Goal: Transaction & Acquisition: Purchase product/service

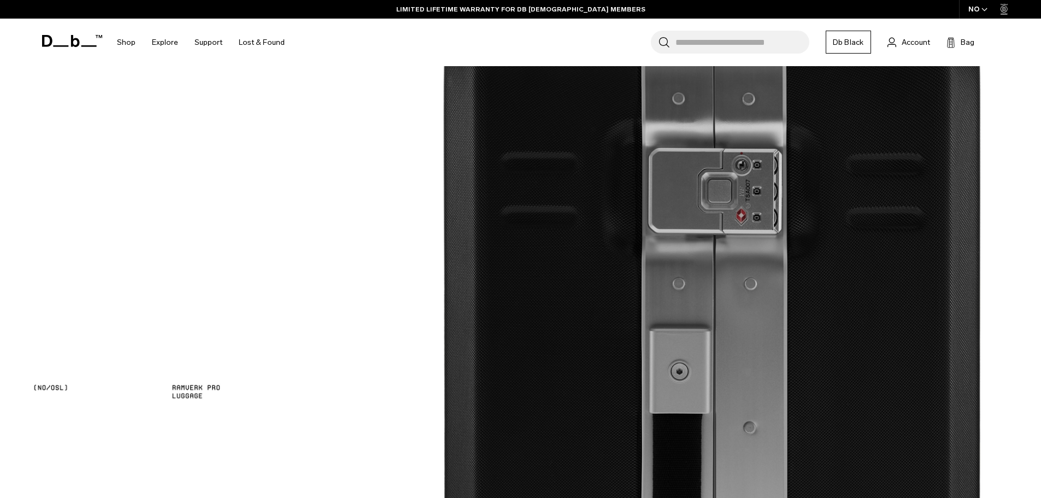
scroll to position [1634, 0]
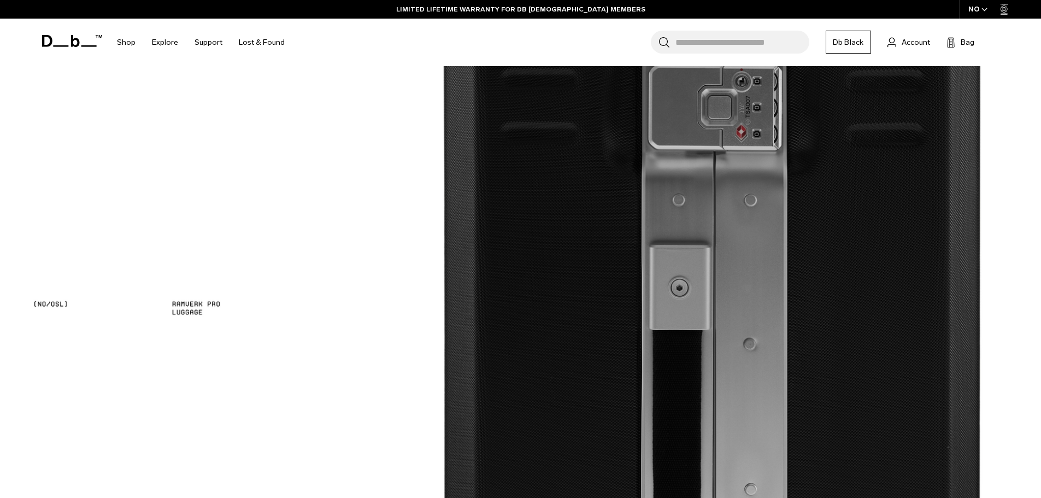
click at [798, 266] on img at bounding box center [520, 324] width 1041 height 970
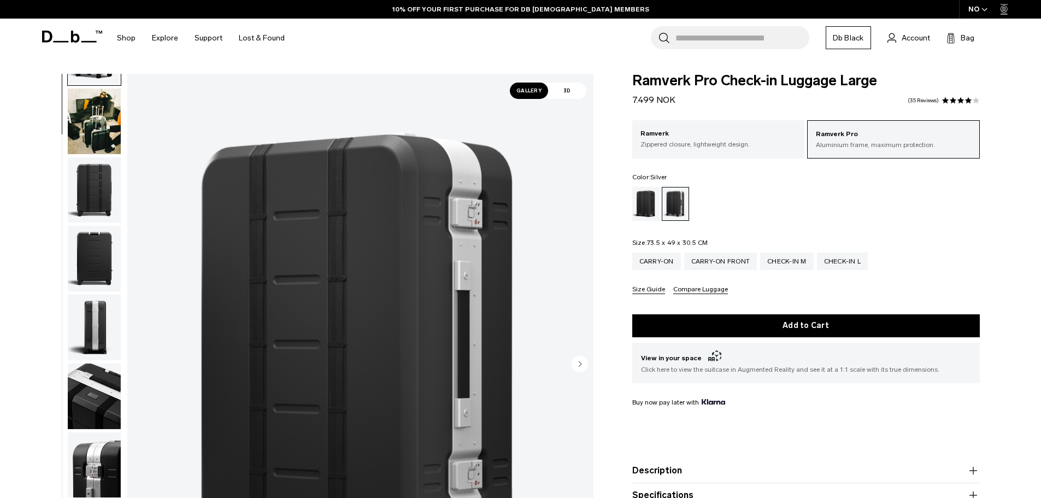
click at [77, 316] on img "button" at bounding box center [94, 328] width 53 height 66
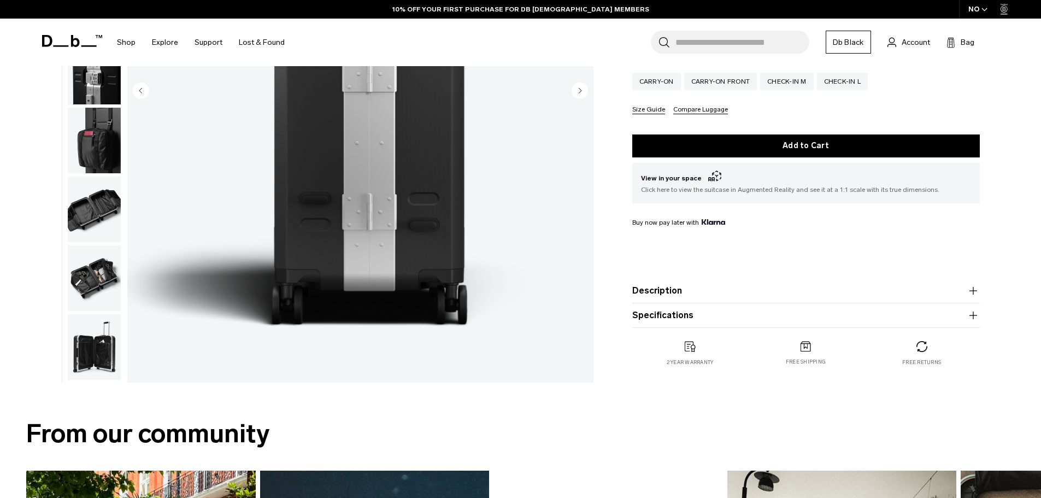
scroll to position [77, 0]
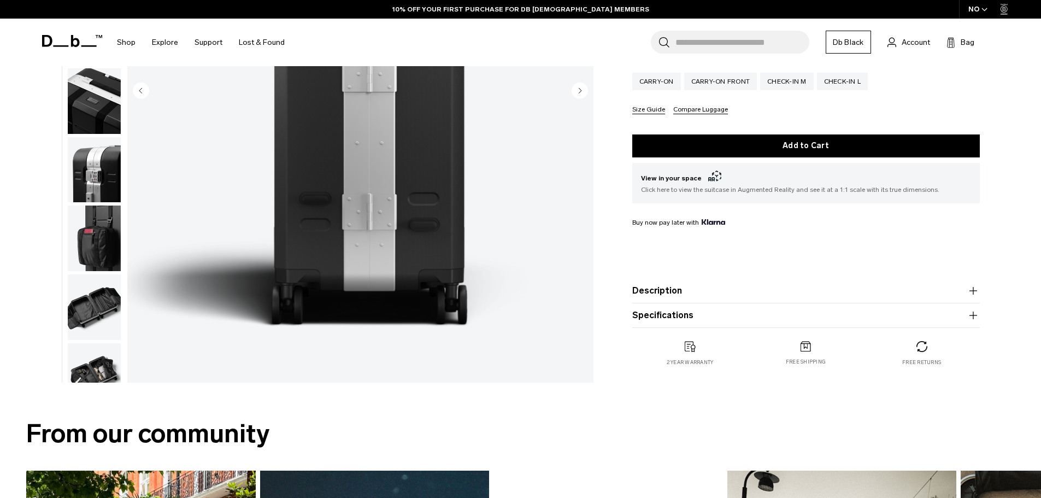
click at [101, 152] on img "button" at bounding box center [94, 170] width 53 height 66
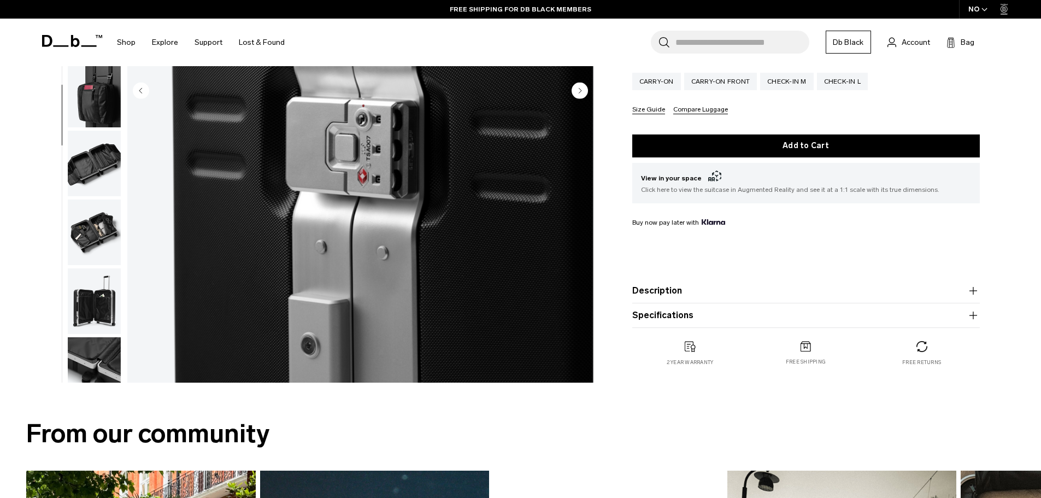
scroll to position [241, 0]
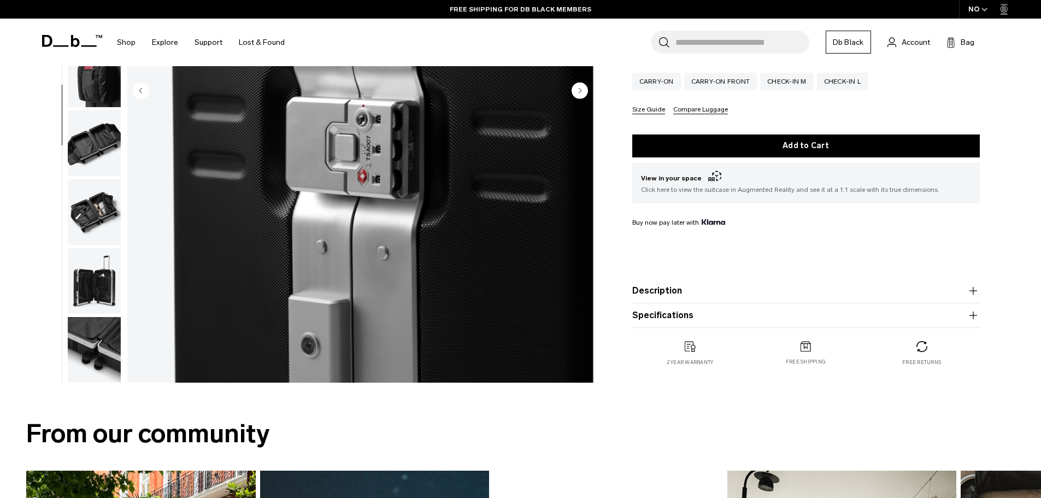
click at [97, 205] on img "button" at bounding box center [94, 212] width 53 height 66
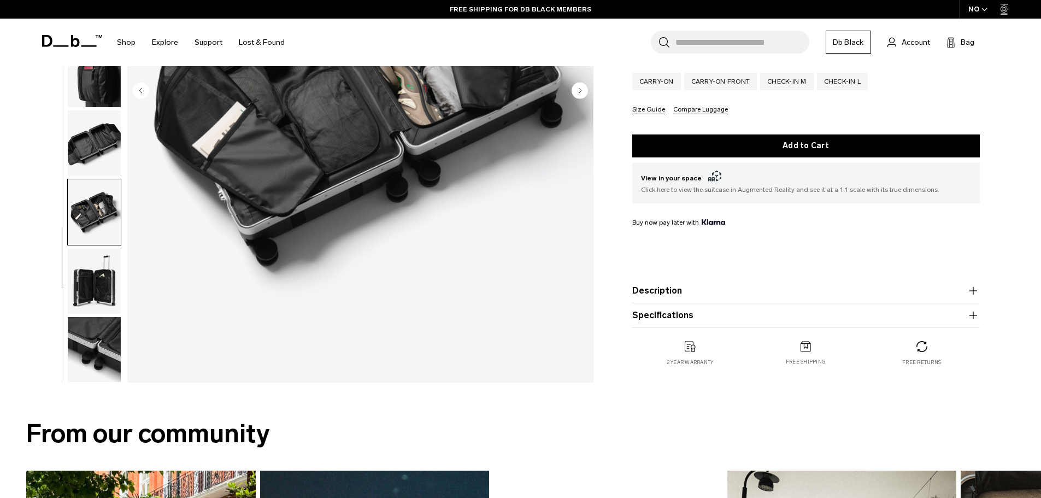
click at [108, 248] on img "button" at bounding box center [94, 281] width 53 height 66
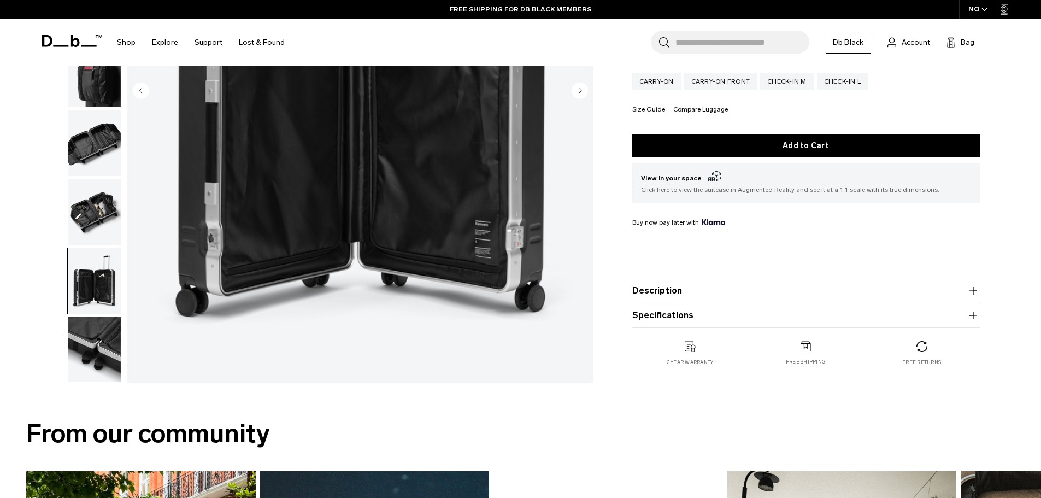
click at [107, 289] on img "button" at bounding box center [94, 281] width 53 height 66
click at [101, 344] on img "button" at bounding box center [94, 350] width 53 height 66
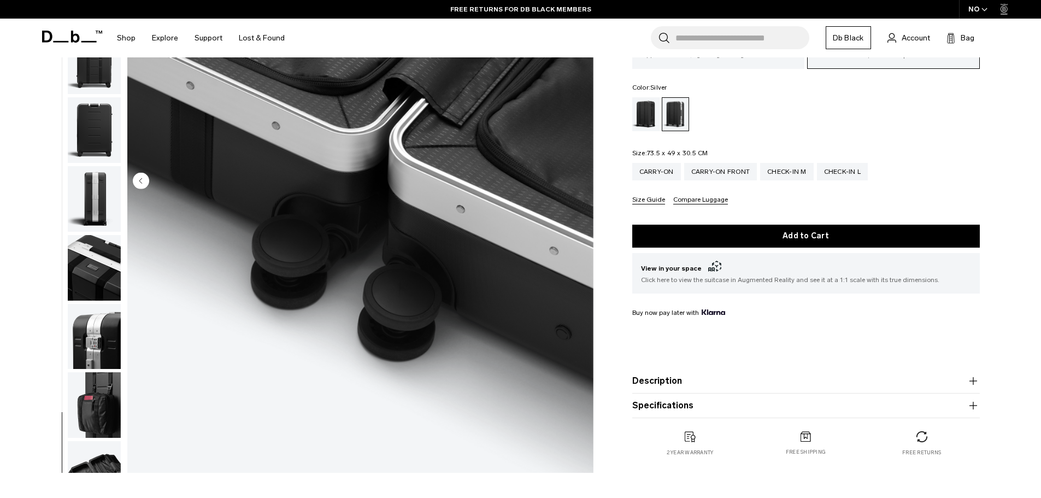
scroll to position [164, 0]
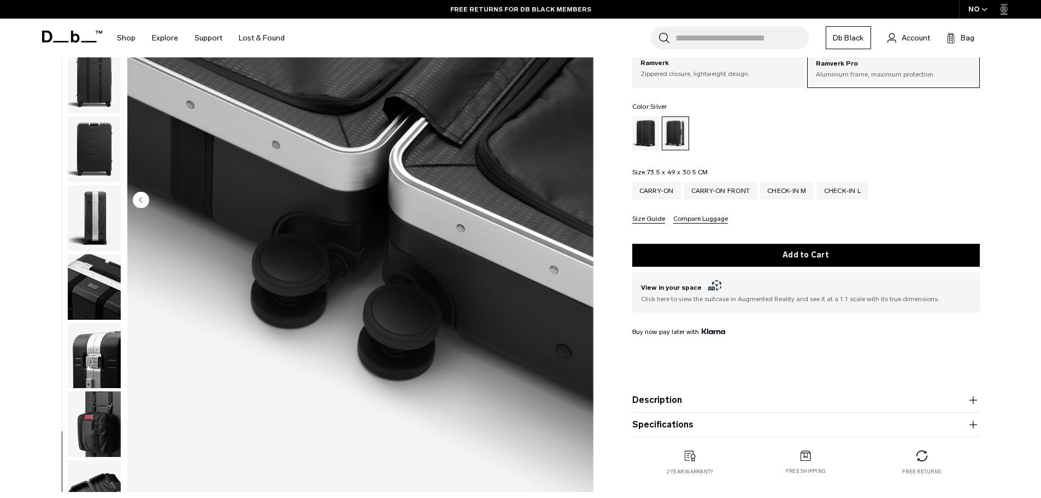
click at [95, 126] on img "button" at bounding box center [94, 149] width 53 height 66
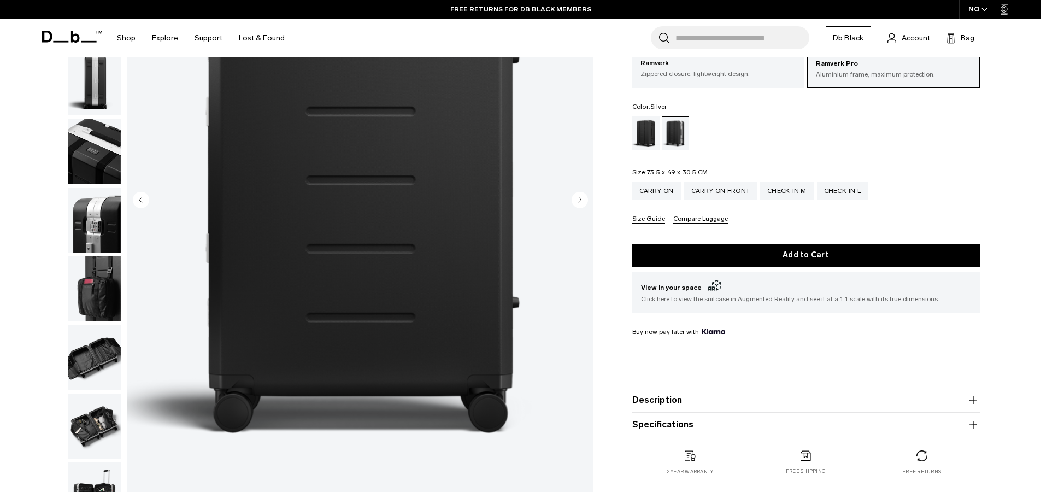
scroll to position [0, 0]
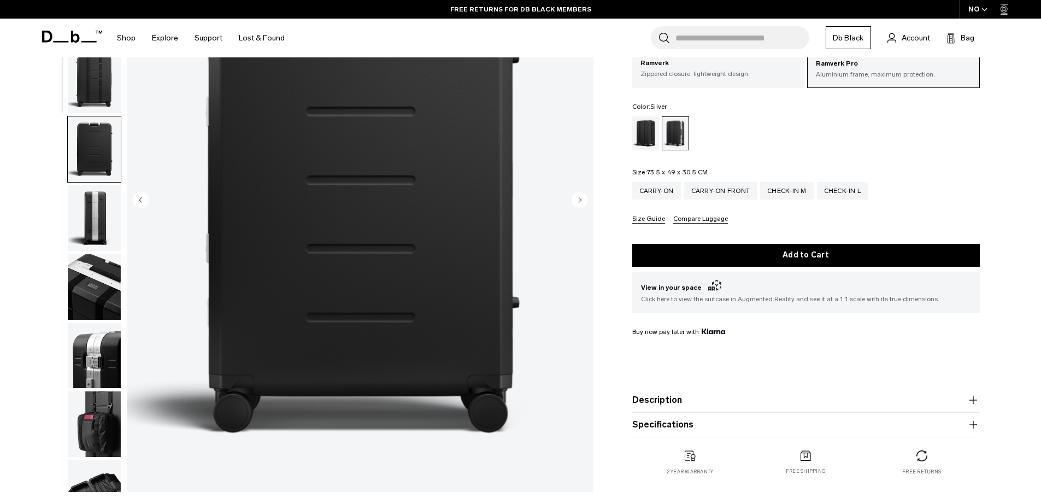
click at [112, 301] on img "button" at bounding box center [94, 287] width 53 height 66
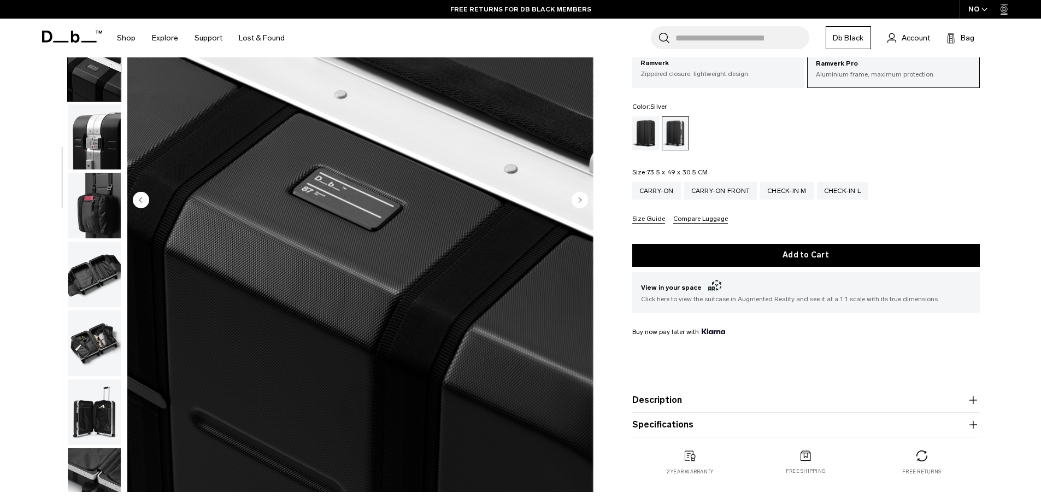
scroll to position [241, 0]
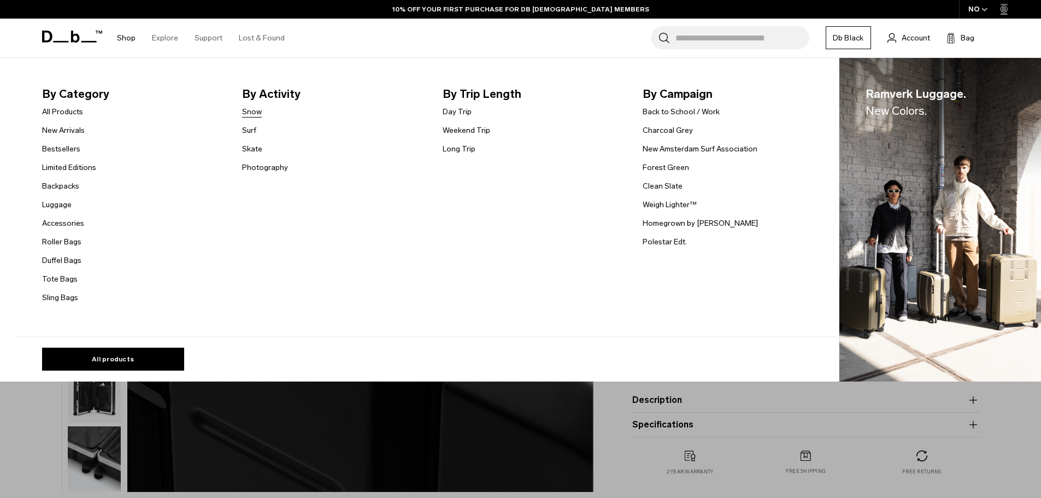
click at [248, 114] on link "Snow" at bounding box center [252, 111] width 20 height 11
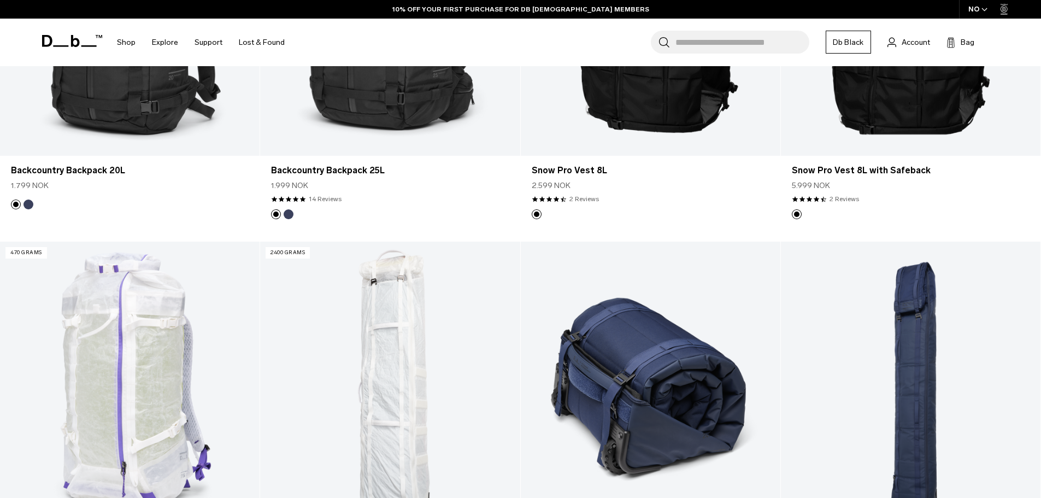
scroll to position [984, 0]
